Goal: Task Accomplishment & Management: Manage account settings

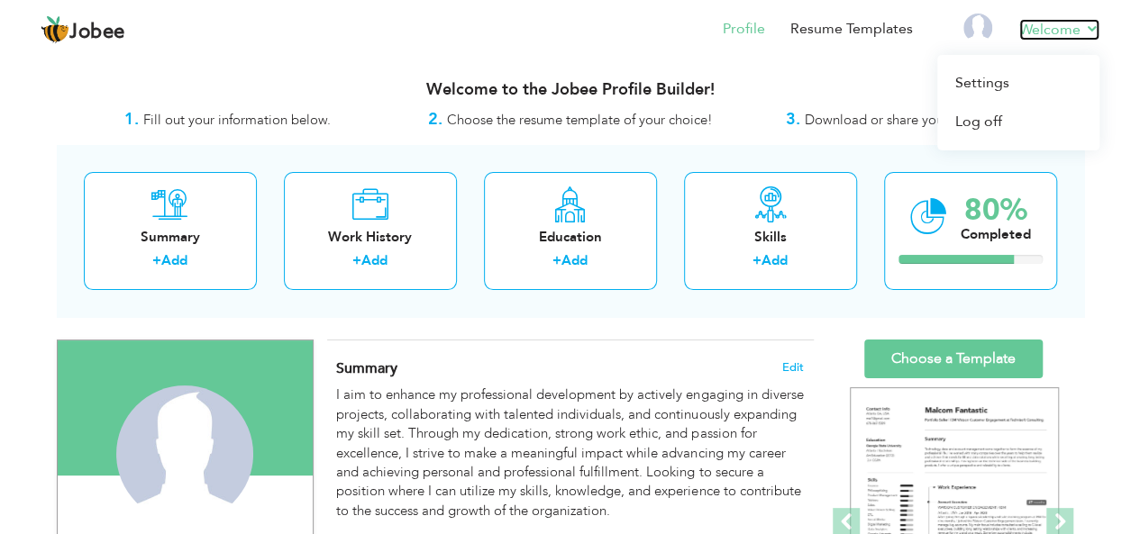
click at [1082, 29] on link "Welcome" at bounding box center [1059, 30] width 80 height 22
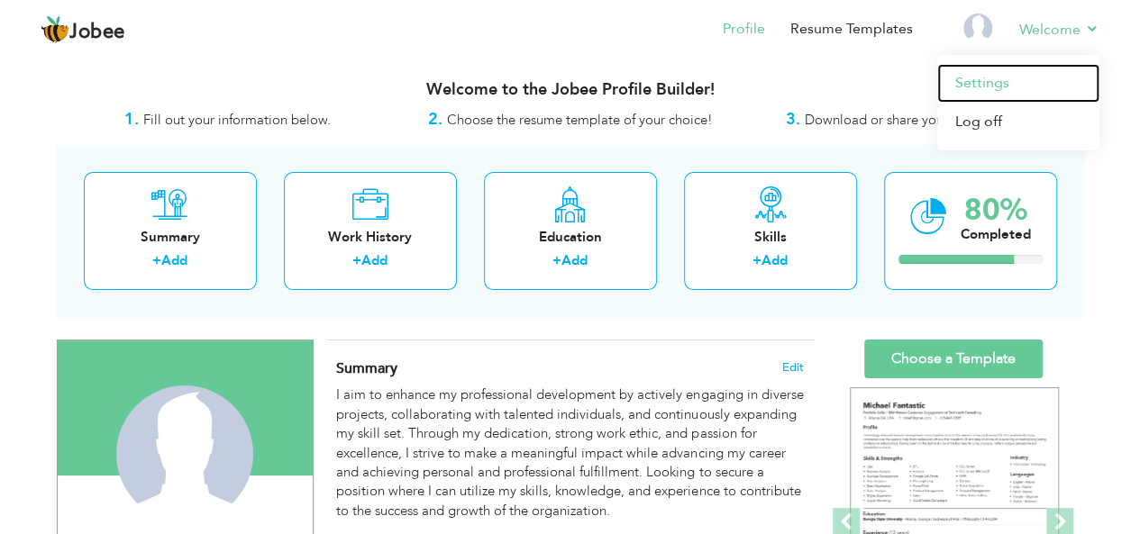
click at [996, 88] on link "Settings" at bounding box center [1018, 83] width 162 height 39
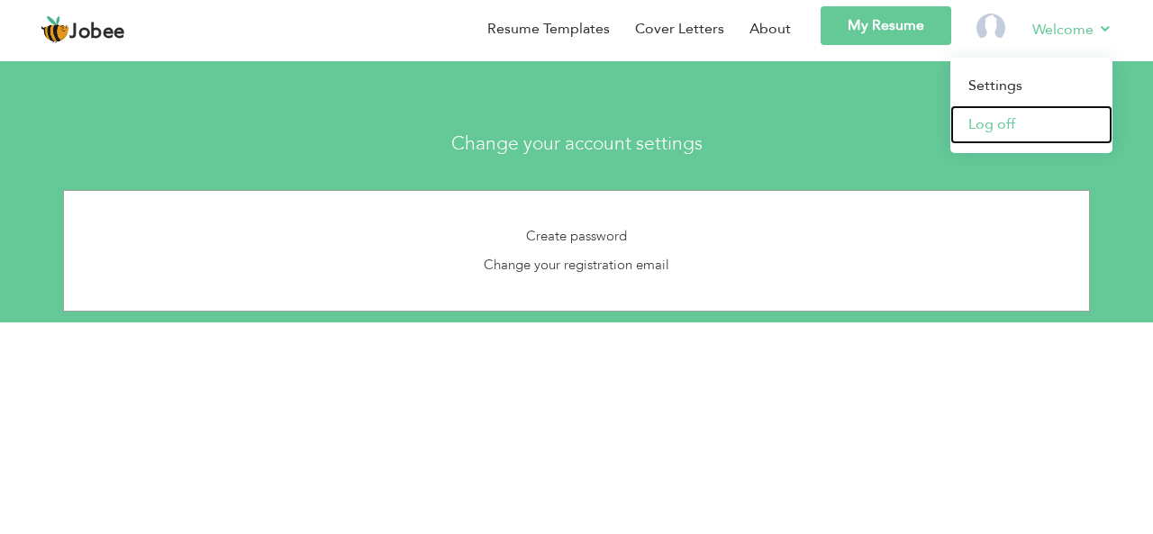
click at [998, 120] on link "Log off" at bounding box center [1032, 124] width 162 height 39
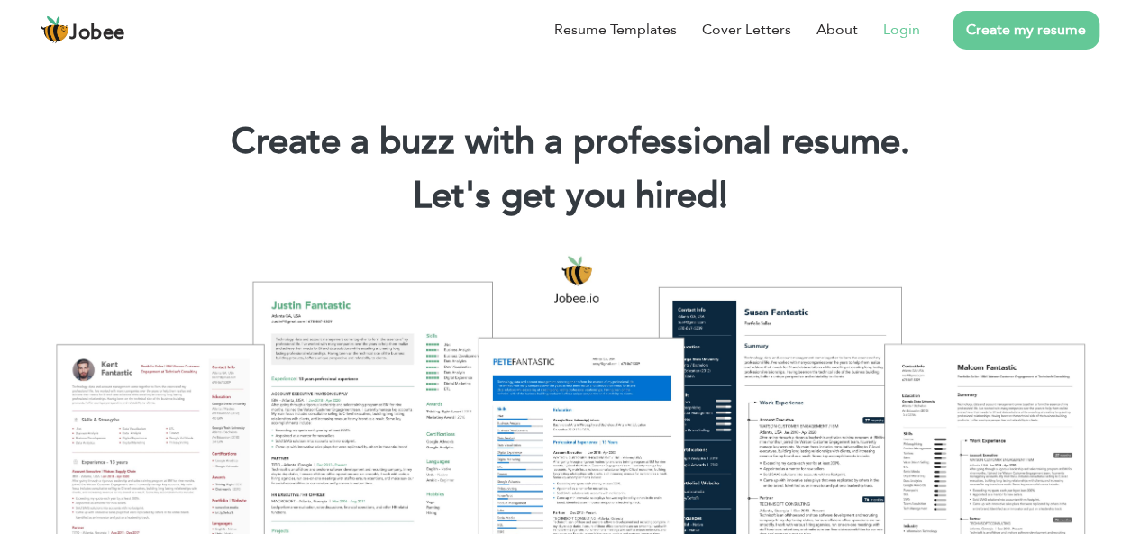
click at [904, 32] on link "Login" at bounding box center [901, 30] width 37 height 22
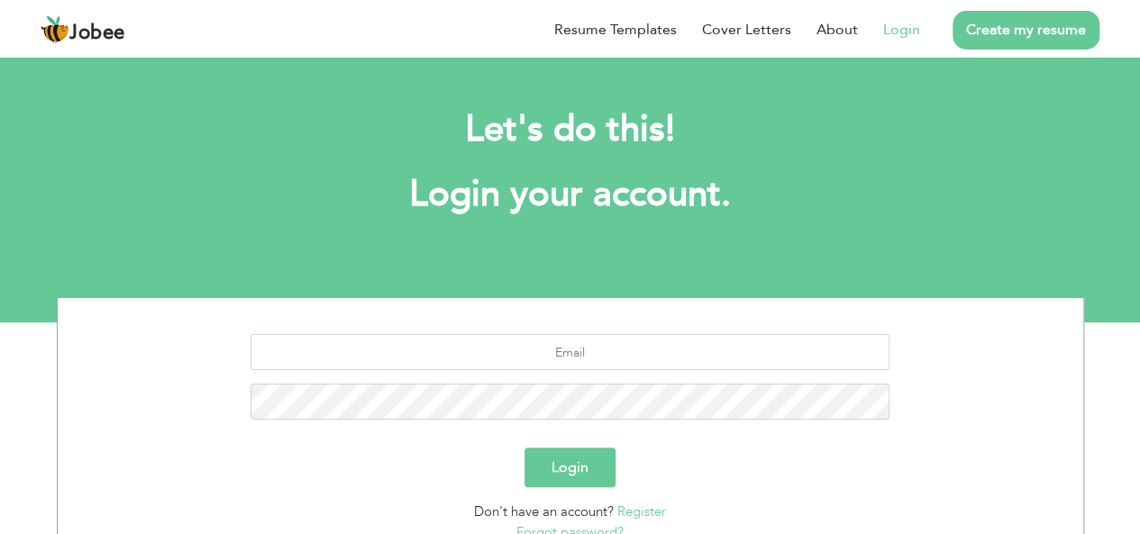
scroll to position [150, 0]
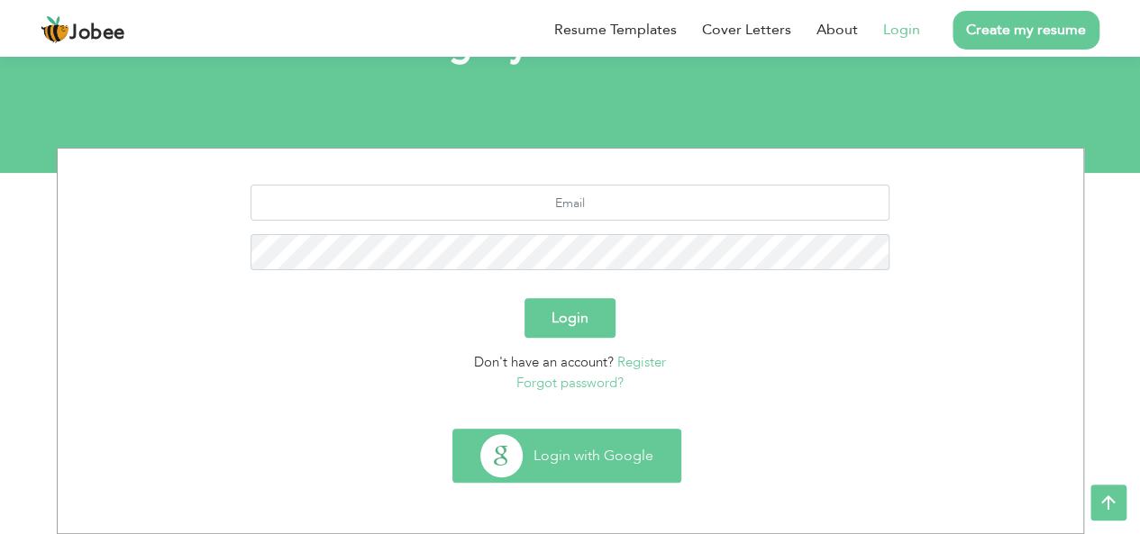
click at [571, 444] on button "Login with Google" at bounding box center [566, 456] width 227 height 52
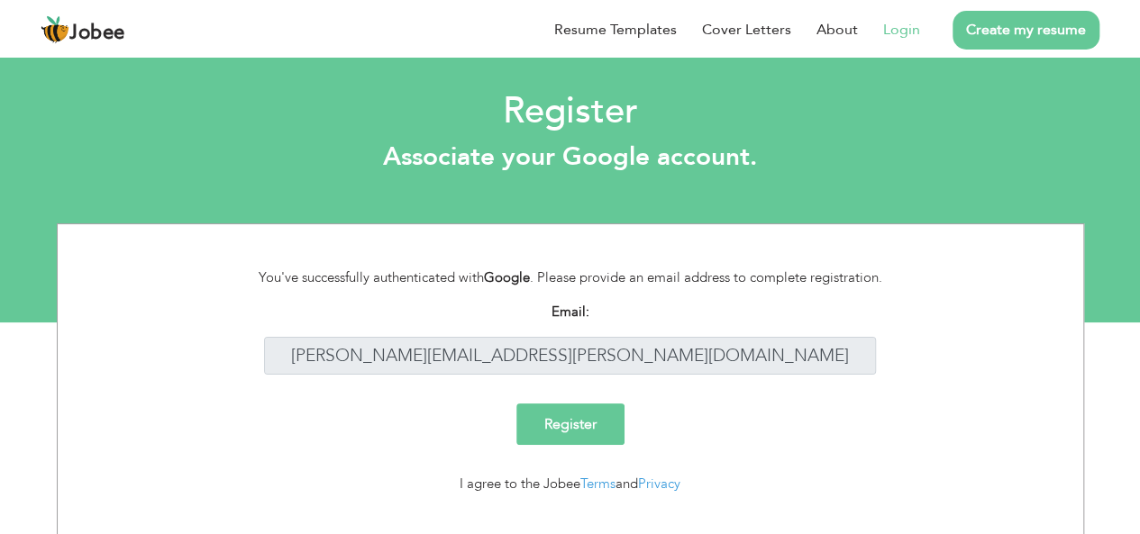
scroll to position [32, 0]
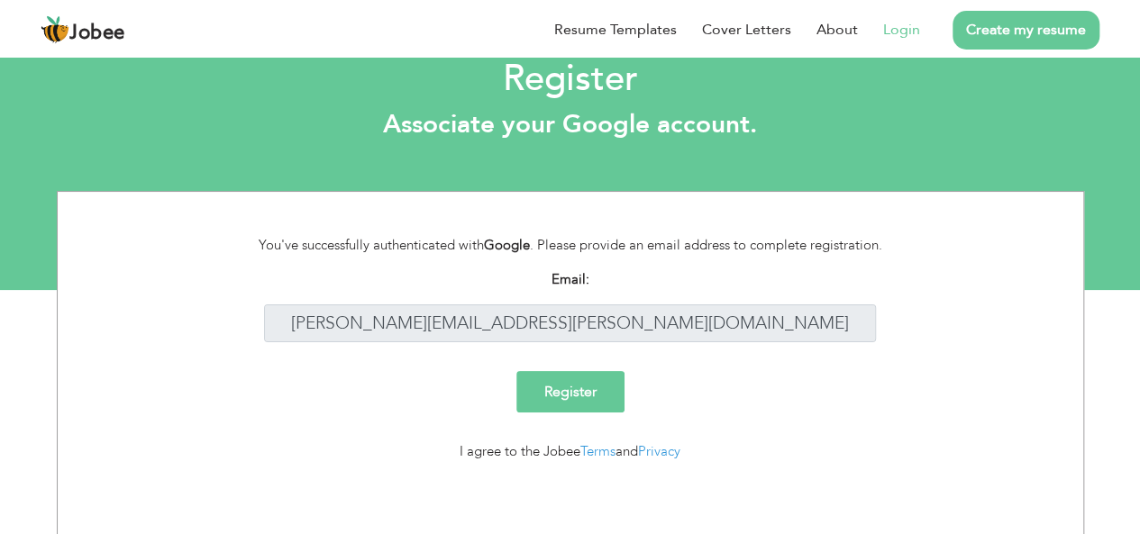
click at [572, 390] on input "Register" at bounding box center [570, 391] width 108 height 41
